Goal: Obtain resource: Download file/media

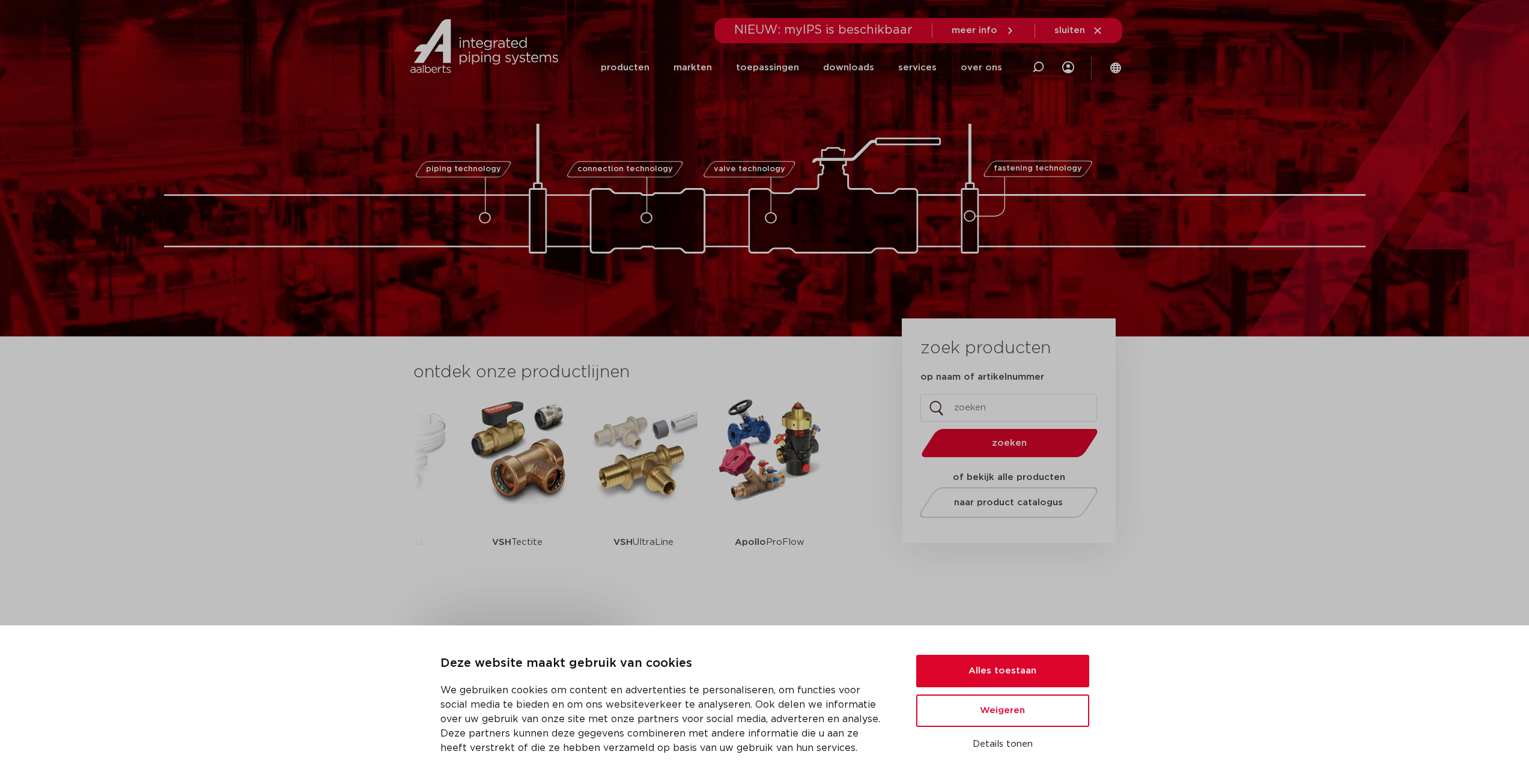
click at [1023, 404] on input "op naam of artikelnummer" at bounding box center [1009, 408] width 177 height 28
paste input "0860301"
type input "0860301"
click at [1019, 440] on span "zoeken" at bounding box center [1009, 443] width 115 height 9
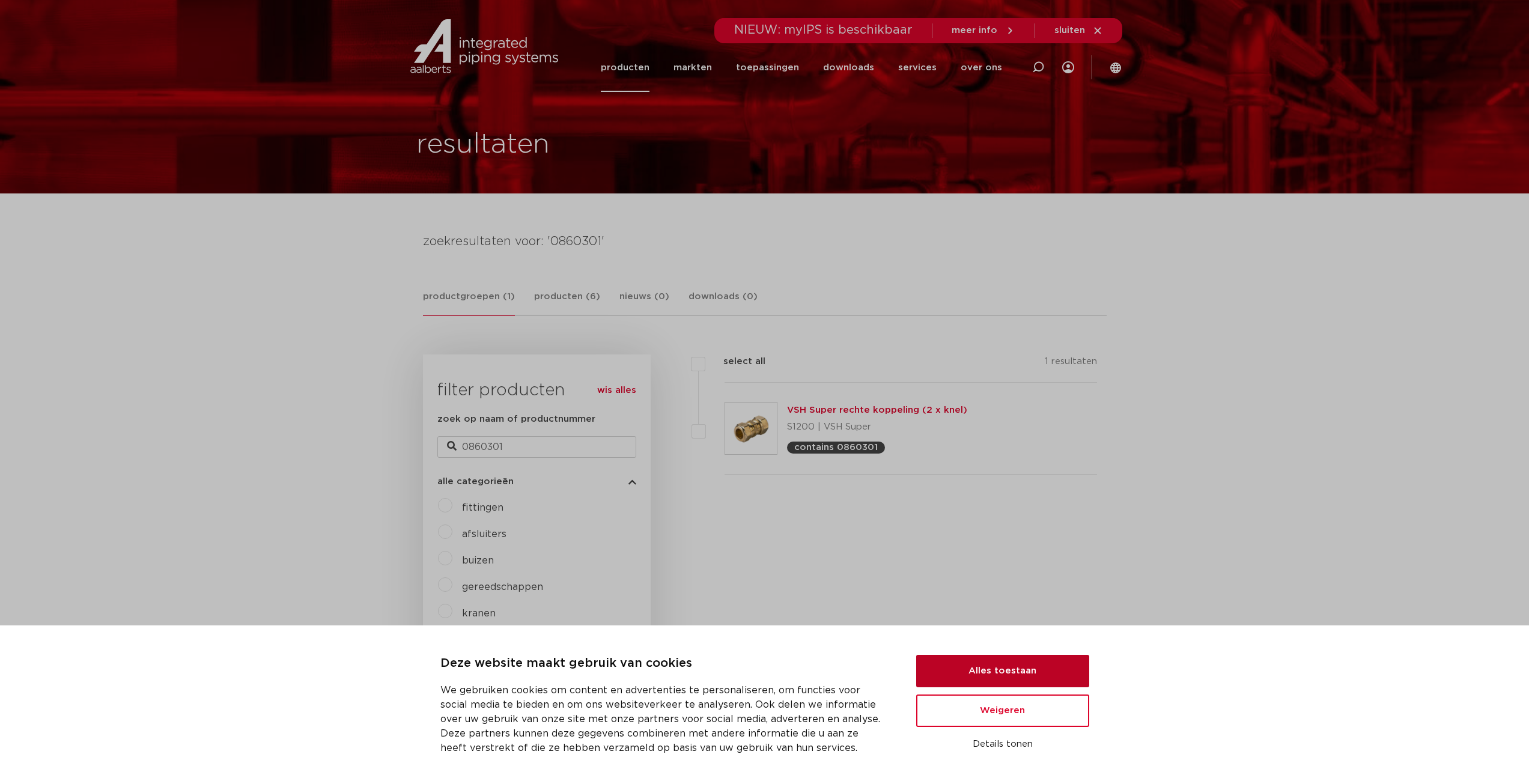
click at [1008, 671] on button "Alles toestaan" at bounding box center [1003, 671] width 173 height 32
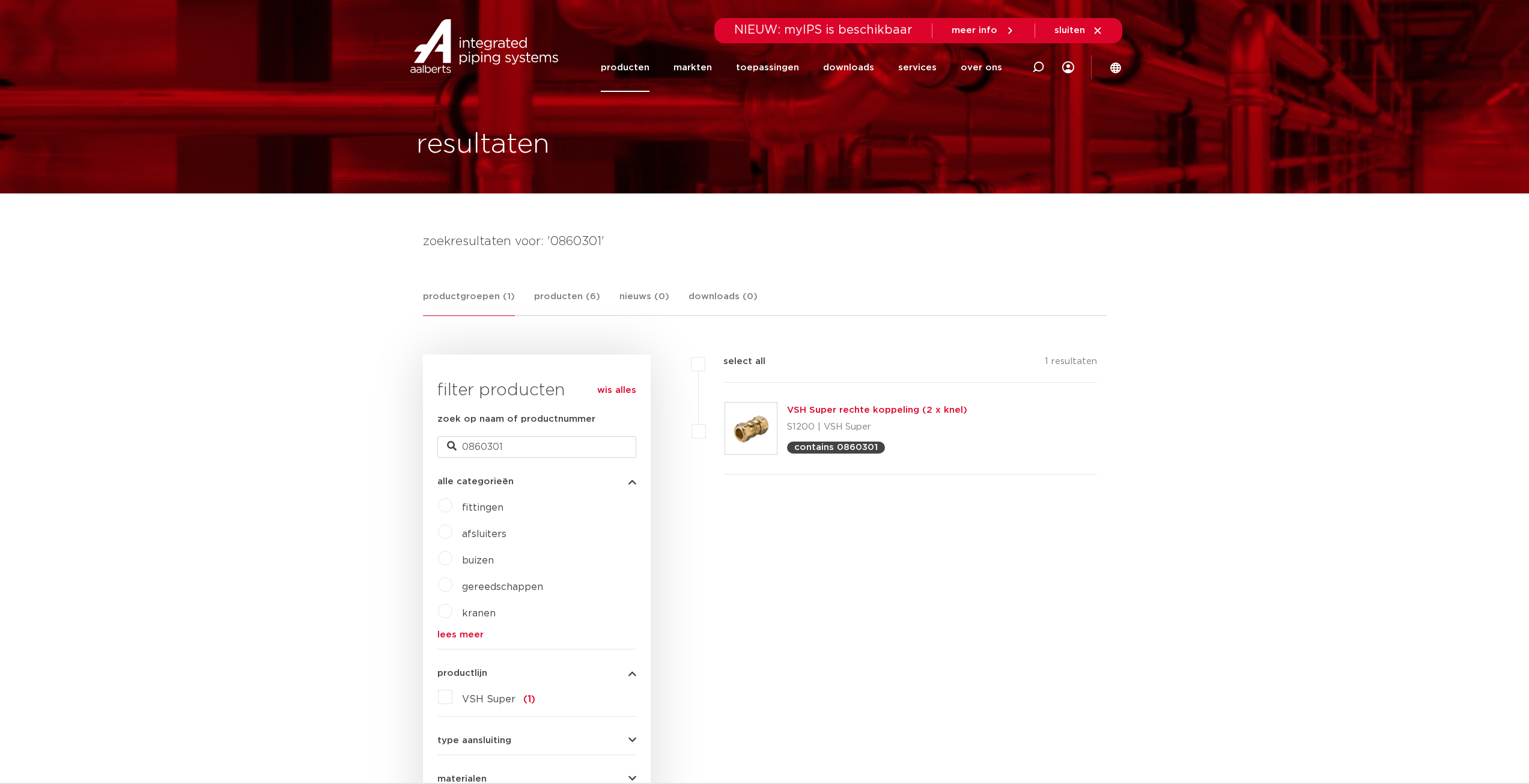
click at [760, 417] on img at bounding box center [751, 428] width 52 height 52
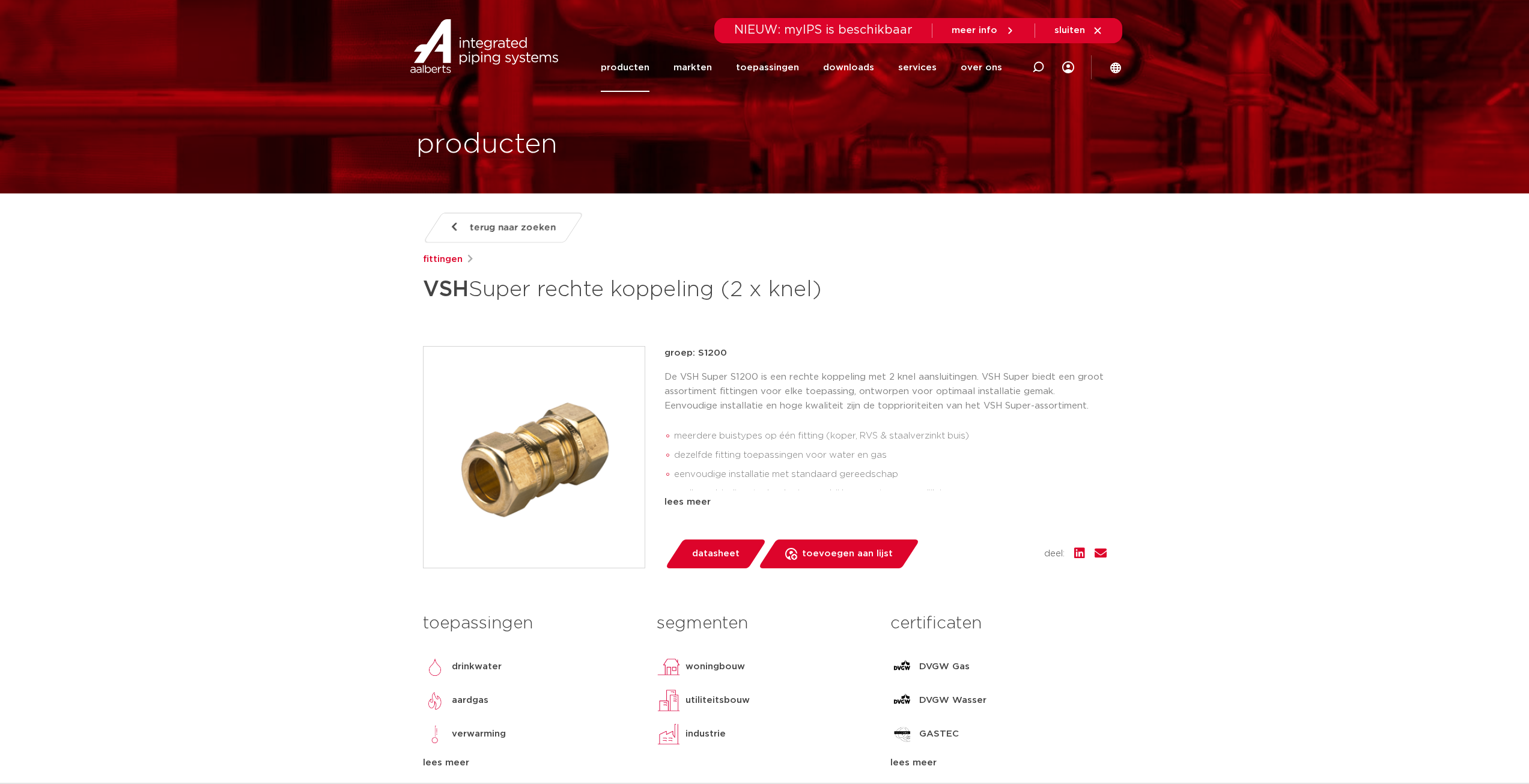
click at [734, 555] on span "datasheet" at bounding box center [716, 554] width 47 height 19
